Goal: Task Accomplishment & Management: Use online tool/utility

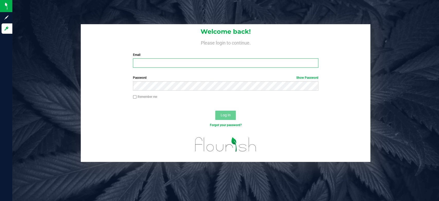
click at [166, 61] on input "Email" at bounding box center [225, 62] width 185 height 9
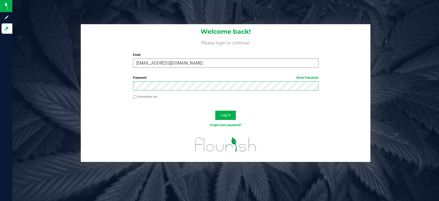
click at [215, 110] on button "Log In" at bounding box center [225, 114] width 21 height 9
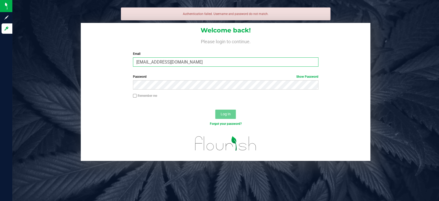
click at [182, 64] on input "egreene@gmail.com" at bounding box center [225, 61] width 185 height 9
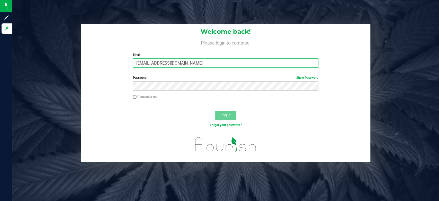
type input "[EMAIL_ADDRESS][DOMAIN_NAME]"
click at [215, 110] on button "Log In" at bounding box center [225, 114] width 21 height 9
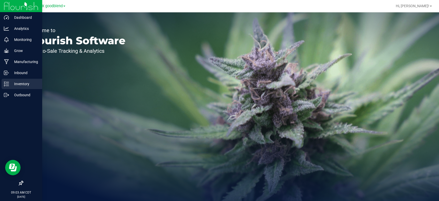
click at [20, 84] on p "Inventory" at bounding box center [24, 84] width 31 height 6
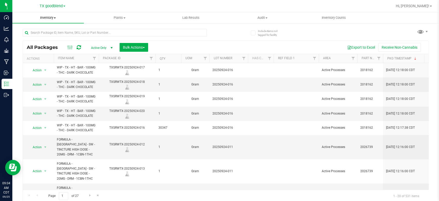
click at [47, 18] on span "Inventory" at bounding box center [47, 17] width 71 height 5
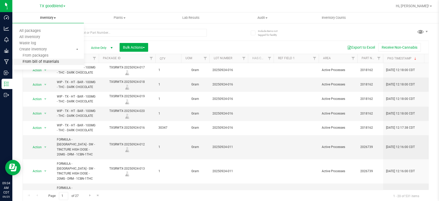
click at [39, 63] on span "From bill of materials" at bounding box center [35, 62] width 47 height 4
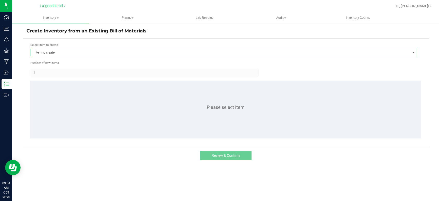
click at [54, 51] on span "Item to create" at bounding box center [220, 52] width 379 height 7
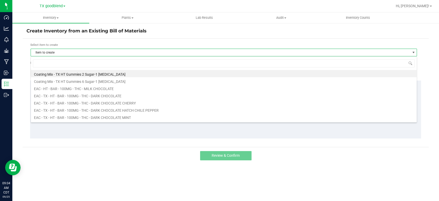
scroll to position [7, 386]
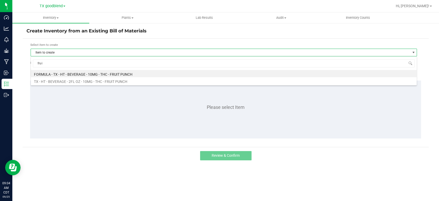
type input "fruit"
click at [70, 84] on div "fruit FORMULA - TX - HT - BEVERAGE - 10MG - THC - FRUIT PUNCH TX - HT - BEVERAG…" at bounding box center [224, 70] width 386 height 29
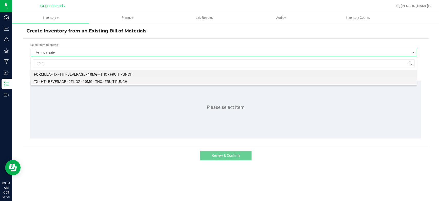
click at [74, 82] on li "TX - HT - BEVERAGE - 2FL OZ - 10MG - THC - FRUIT PUNCH" at bounding box center [223, 80] width 385 height 7
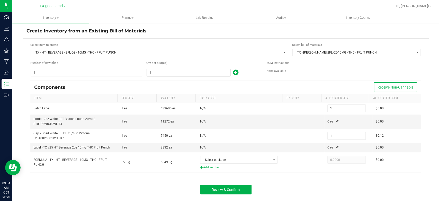
click at [159, 72] on input "1" at bounding box center [188, 72] width 83 height 7
type input "4"
type input "44"
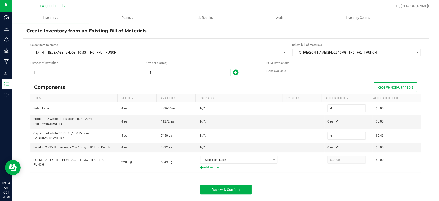
type input "44"
type input "440"
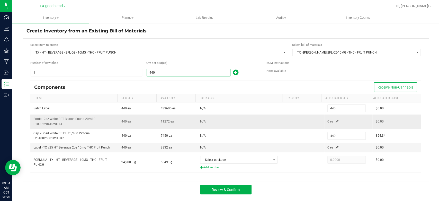
type input "440"
click at [335, 121] on span at bounding box center [336, 120] width 3 height 3
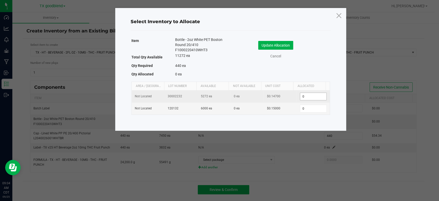
click at [306, 96] on input "0" at bounding box center [313, 96] width 26 height 7
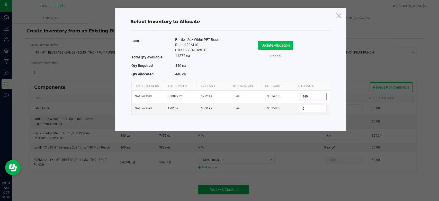
type input "440"
click at [279, 45] on button "Update Allocation" at bounding box center [275, 45] width 35 height 9
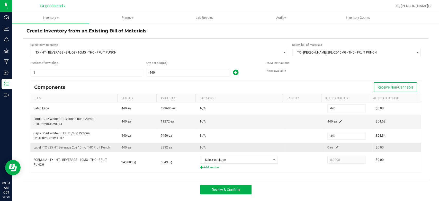
click at [335, 147] on span at bounding box center [336, 146] width 3 height 3
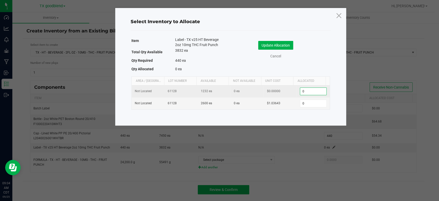
click at [307, 92] on input "0" at bounding box center [313, 91] width 26 height 7
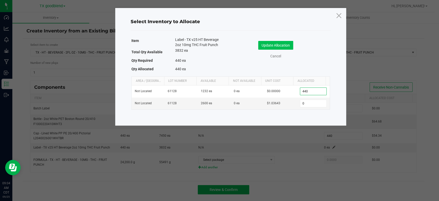
type input "440"
click at [271, 46] on button "Update Allocation" at bounding box center [275, 45] width 35 height 9
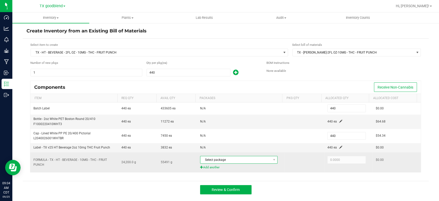
click at [236, 156] on span "Select package" at bounding box center [235, 159] width 70 height 7
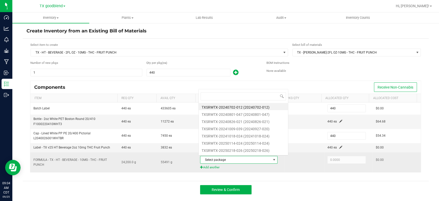
scroll to position [7, 75]
type input "09"
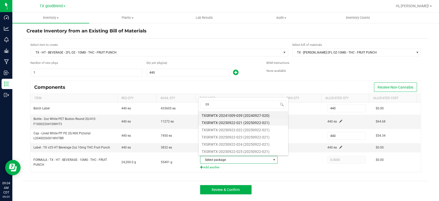
click at [237, 123] on li "TXSRWTX-20250922-021 (20250922-021)" at bounding box center [242, 121] width 89 height 7
type input "24,200.0000"
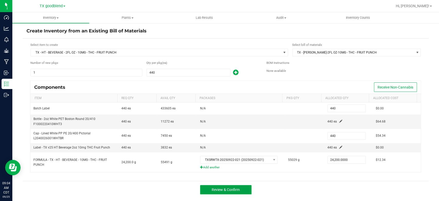
click at [233, 188] on span "Review & Confirm" at bounding box center [225, 189] width 28 height 4
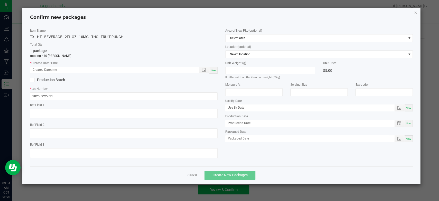
click at [214, 70] on span "Now" at bounding box center [212, 70] width 5 height 3
type input "[DATE] 09:04 AM"
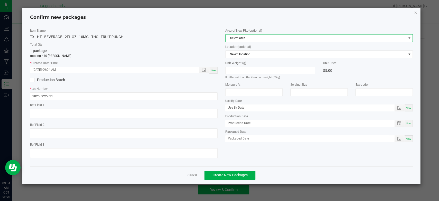
click at [247, 40] on span "Select area" at bounding box center [315, 37] width 180 height 7
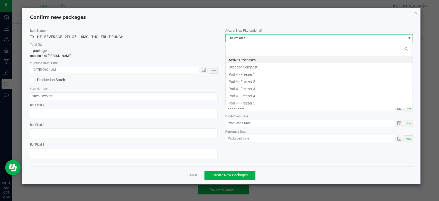
scroll to position [7, 187]
click at [246, 60] on li "Active Processes" at bounding box center [318, 58] width 187 height 7
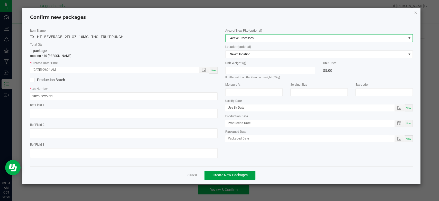
click at [226, 174] on span "Create New Packages" at bounding box center [229, 175] width 35 height 4
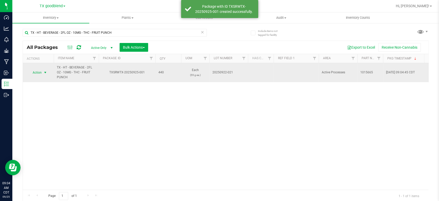
click at [34, 73] on span "Action" at bounding box center [35, 72] width 14 height 7
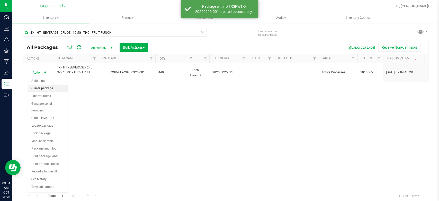
click at [38, 90] on li "Create package" at bounding box center [48, 89] width 40 height 8
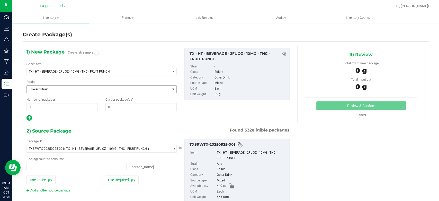
type input "0 ea"
click at [117, 107] on span at bounding box center [140, 107] width 71 height 8
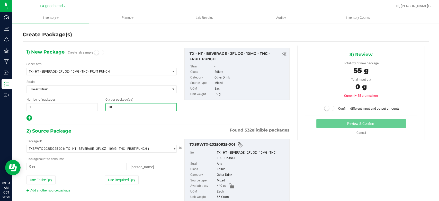
type input "100"
click at [36, 106] on span "1 1" at bounding box center [61, 107] width 71 height 8
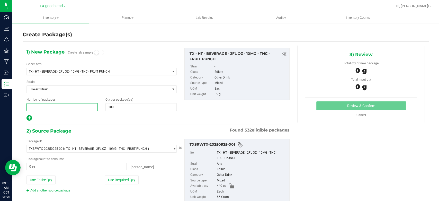
type input "4"
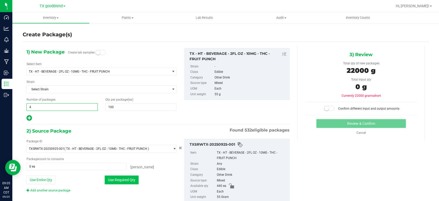
type input "4"
click at [116, 178] on button "Use Required Qty" at bounding box center [122, 179] width 34 height 9
type input "400 ea"
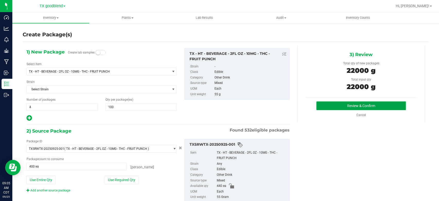
click at [326, 109] on button "Review & Confirm" at bounding box center [360, 105] width 89 height 9
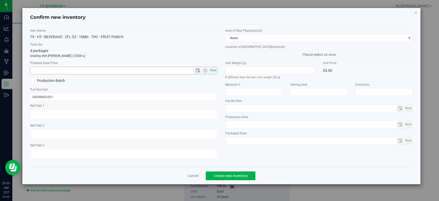
click at [214, 70] on span "Now" at bounding box center [213, 70] width 9 height 7
type input "[DATE] 9:05 AM"
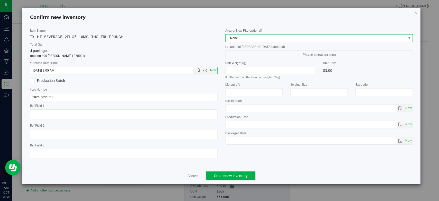
click at [255, 37] on span "None" at bounding box center [315, 37] width 180 height 7
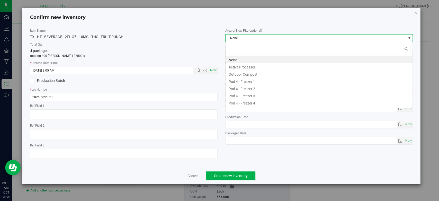
scroll to position [7, 187]
click at [249, 67] on li "Active Processes" at bounding box center [318, 66] width 187 height 7
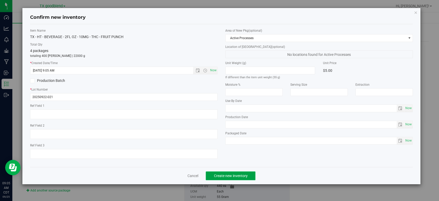
click at [211, 174] on button "Create new inventory" at bounding box center [231, 175] width 50 height 9
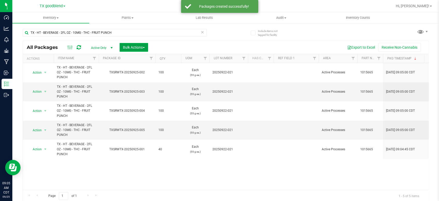
click at [132, 43] on button "Bulk Actions" at bounding box center [133, 47] width 29 height 9
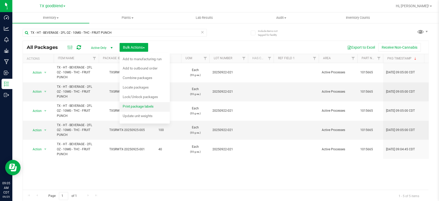
click at [137, 106] on span "Print package labels" at bounding box center [138, 106] width 31 height 4
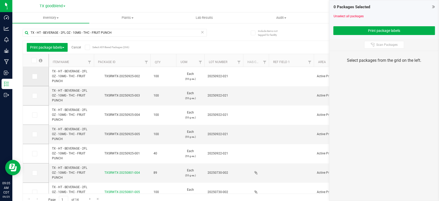
click at [34, 76] on icon at bounding box center [34, 76] width 3 height 0
click at [0, 0] on input "checkbox" at bounding box center [0, 0] width 0 height 0
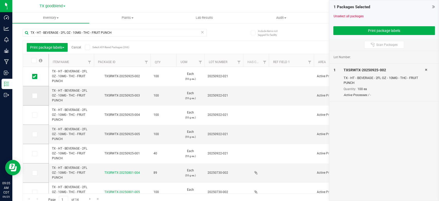
click at [34, 96] on icon at bounding box center [34, 96] width 3 height 0
click at [0, 0] on input "checkbox" at bounding box center [0, 0] width 0 height 0
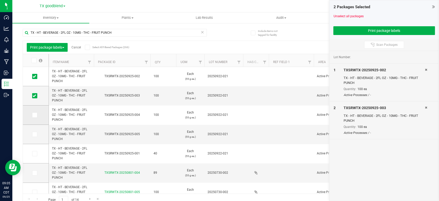
click at [35, 118] on td at bounding box center [36, 114] width 26 height 19
click at [35, 117] on td at bounding box center [36, 114] width 26 height 19
click at [34, 117] on span at bounding box center [34, 114] width 5 height 5
click at [0, 0] on input "checkbox" at bounding box center [0, 0] width 0 height 0
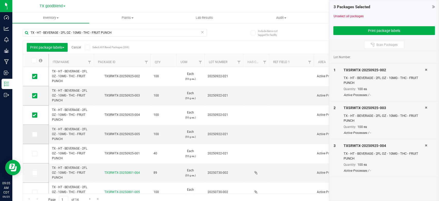
click at [33, 134] on icon at bounding box center [34, 134] width 3 height 0
click at [0, 0] on input "checkbox" at bounding box center [0, 0] width 0 height 0
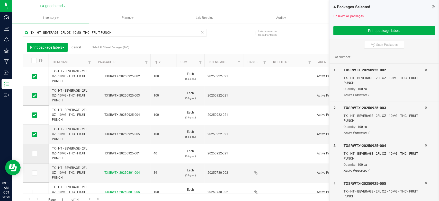
click at [34, 153] on icon at bounding box center [34, 153] width 3 height 0
click at [0, 0] on input "checkbox" at bounding box center [0, 0] width 0 height 0
click at [350, 26] on button "Print package labels" at bounding box center [383, 30] width 101 height 9
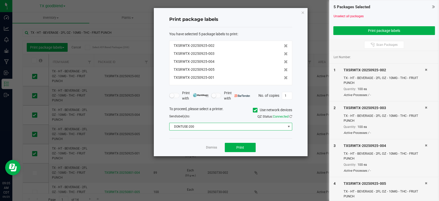
click at [236, 127] on span "DONTUSE-200" at bounding box center [227, 126] width 116 height 7
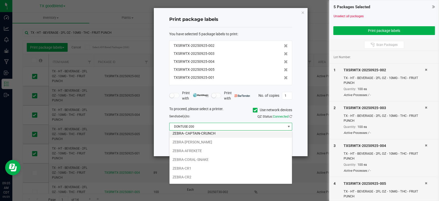
scroll to position [37, 0]
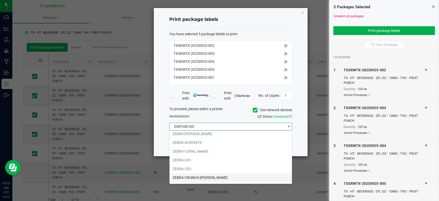
click at [190, 177] on li "ZEBRA-CRUNCH-[PERSON_NAME]" at bounding box center [230, 177] width 122 height 9
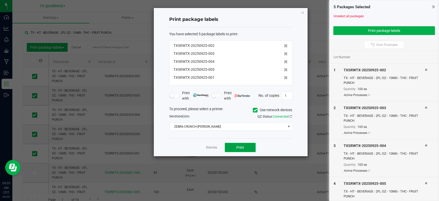
click at [237, 146] on span "Print" at bounding box center [240, 147] width 8 height 4
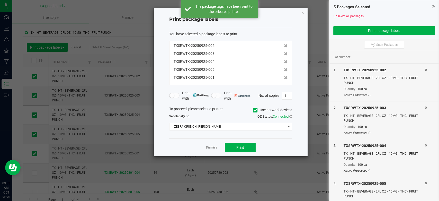
click at [207, 148] on link "Dismiss" at bounding box center [211, 147] width 11 height 4
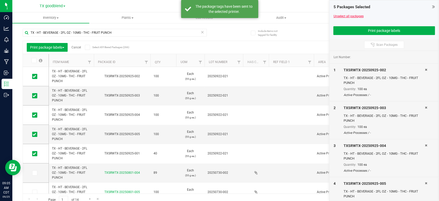
click at [338, 15] on link "Unselect all packages" at bounding box center [348, 16] width 30 height 4
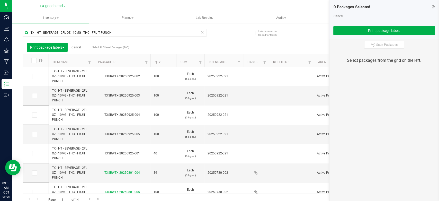
click at [338, 15] on link "Cancel" at bounding box center [338, 16] width 10 height 4
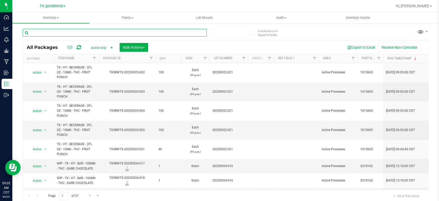
click at [158, 31] on input "text" at bounding box center [115, 33] width 184 height 8
type input "0922-021"
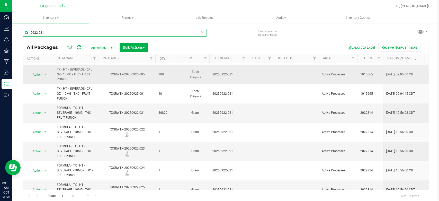
scroll to position [55, 0]
click at [39, 110] on span "Action" at bounding box center [35, 112] width 14 height 7
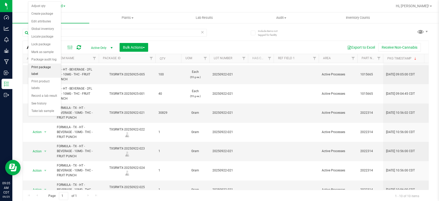
click at [43, 63] on li "Print package label" at bounding box center [44, 70] width 33 height 14
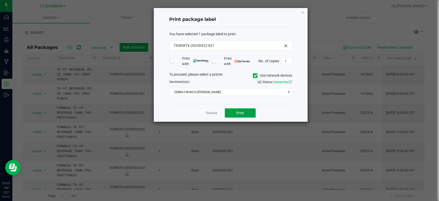
click at [234, 113] on button "Print" at bounding box center [240, 112] width 31 height 9
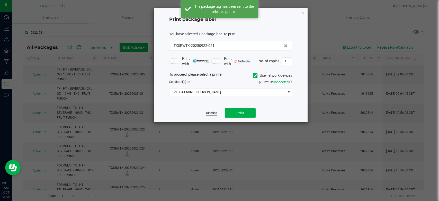
click at [209, 114] on link "Dismiss" at bounding box center [211, 113] width 11 height 4
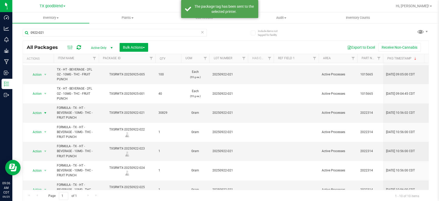
click at [200, 32] on icon at bounding box center [202, 32] width 4 height 6
